Goal: Navigation & Orientation: Find specific page/section

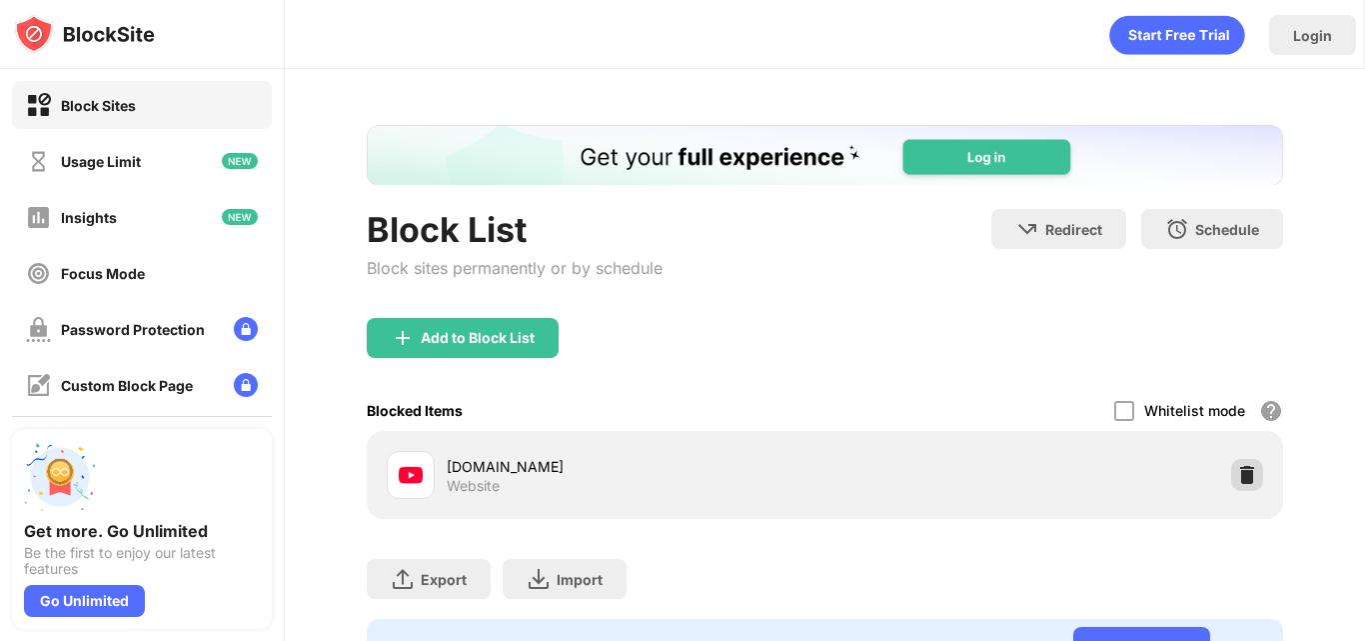
click at [1233, 463] on div at bounding box center [1247, 475] width 32 height 32
